Goal: Task Accomplishment & Management: Manage account settings

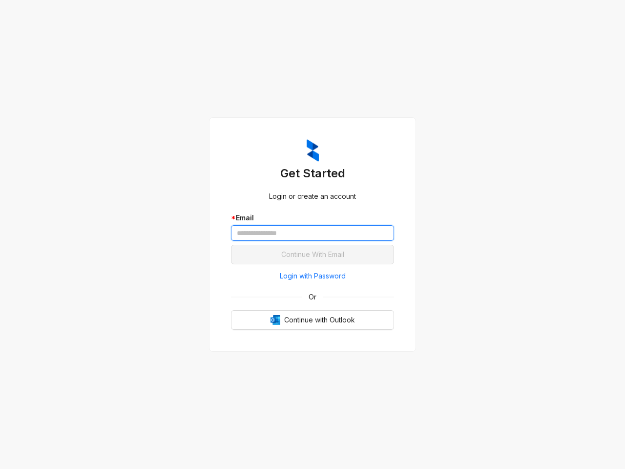
click at [312, 234] on input "text" at bounding box center [312, 233] width 163 height 16
click at [312, 276] on span "Login with Password" at bounding box center [313, 275] width 66 height 11
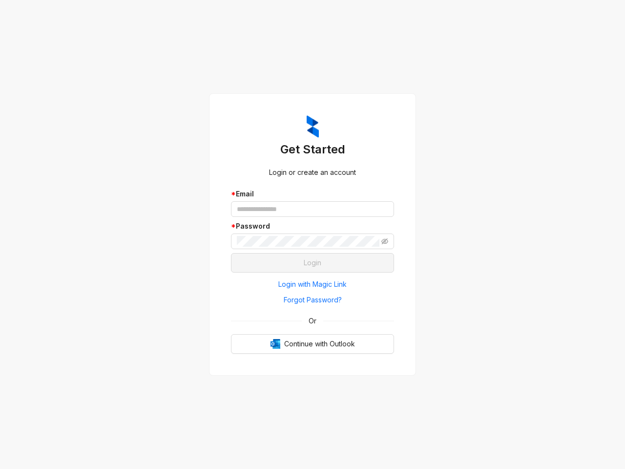
click at [312, 320] on span "Or" at bounding box center [312, 320] width 21 height 11
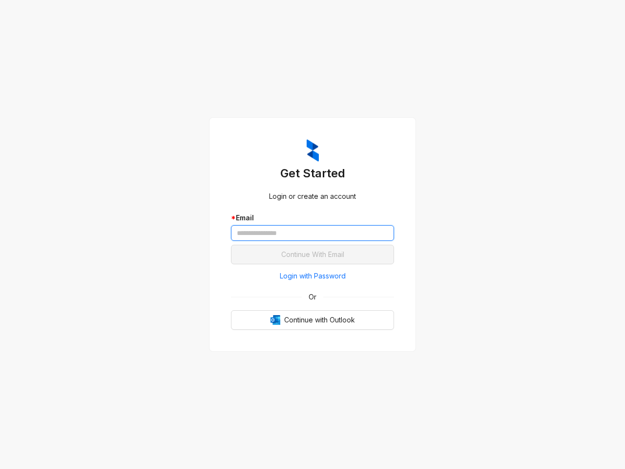
click at [312, 234] on input "text" at bounding box center [312, 233] width 163 height 16
click at [312, 276] on span "Login with Password" at bounding box center [313, 275] width 66 height 11
